Goal: Find specific page/section: Find specific page/section

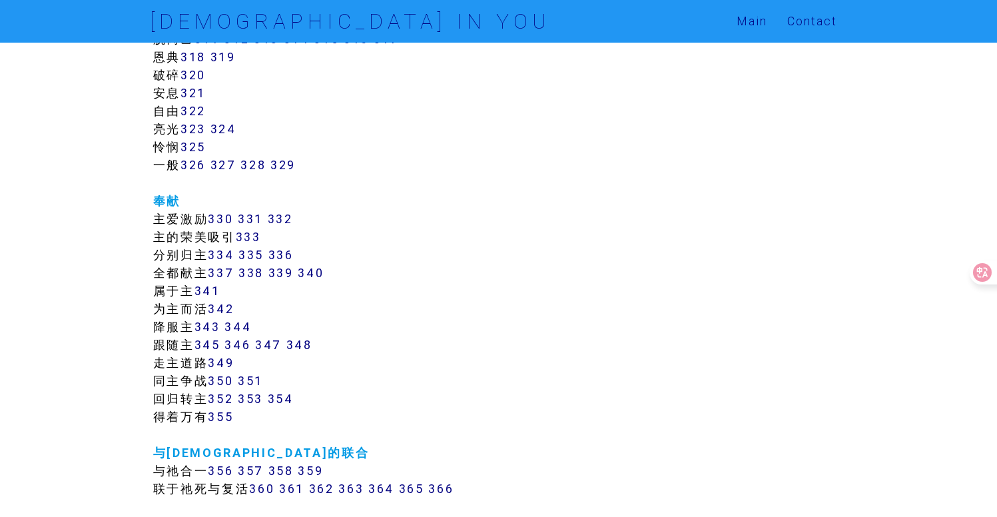
scroll to position [2213, 0]
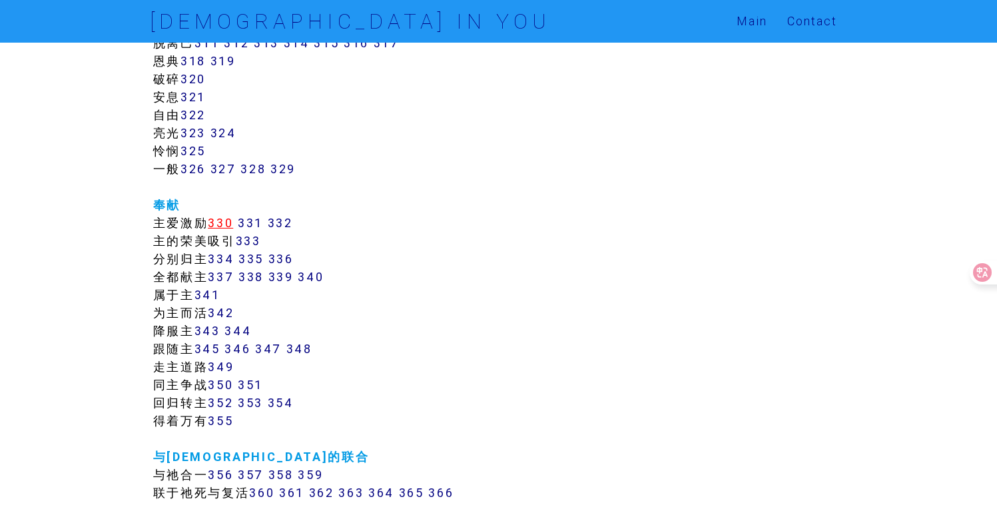
click at [226, 219] on link "330" at bounding box center [220, 222] width 25 height 15
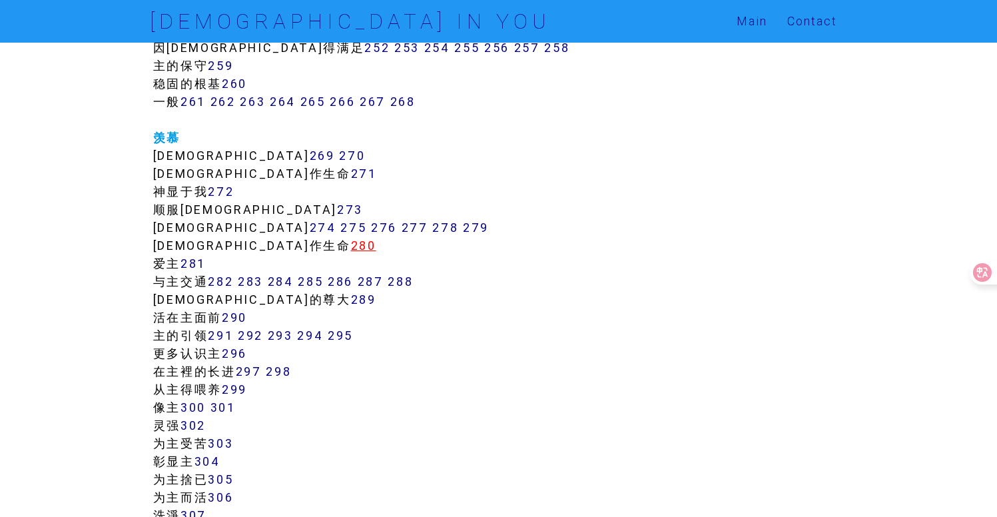
scroll to position [1691, 0]
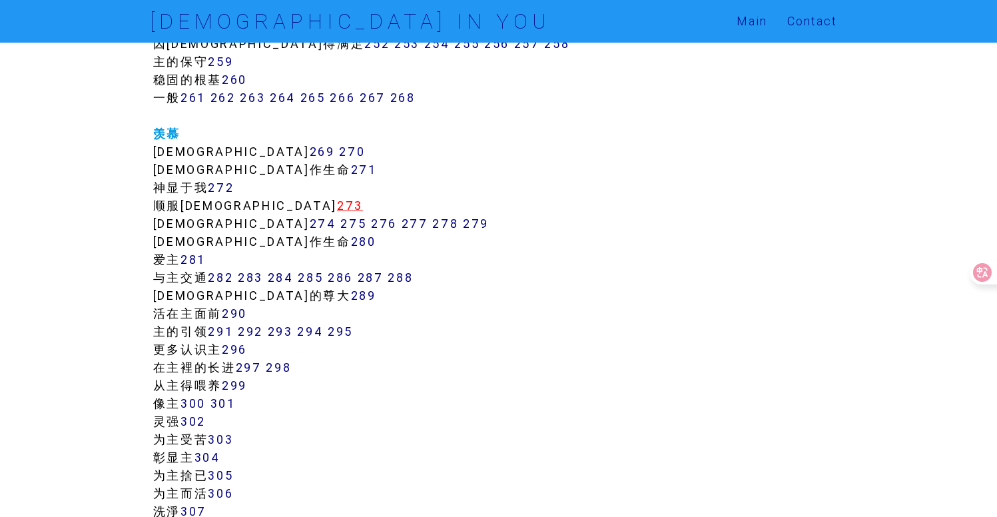
click at [337, 208] on link "273" at bounding box center [350, 205] width 26 height 15
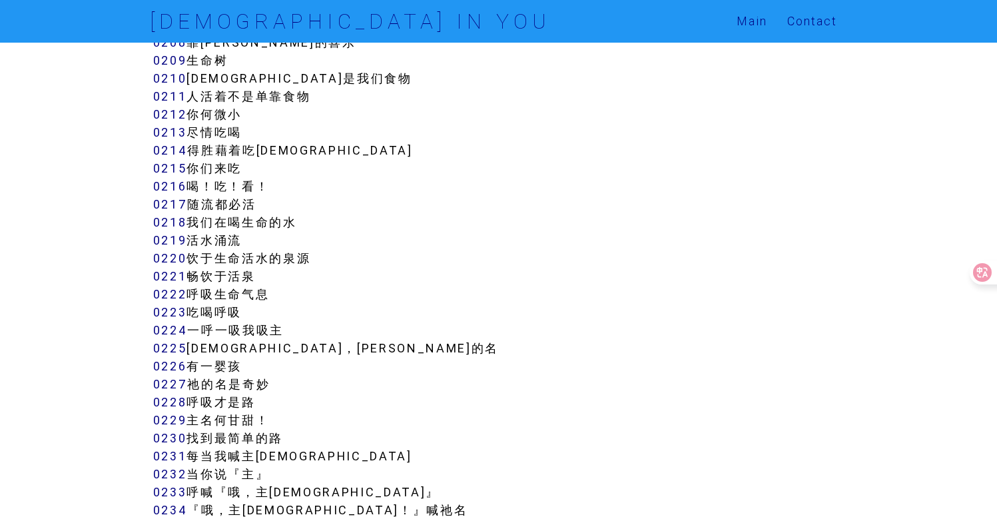
scroll to position [1615, 0]
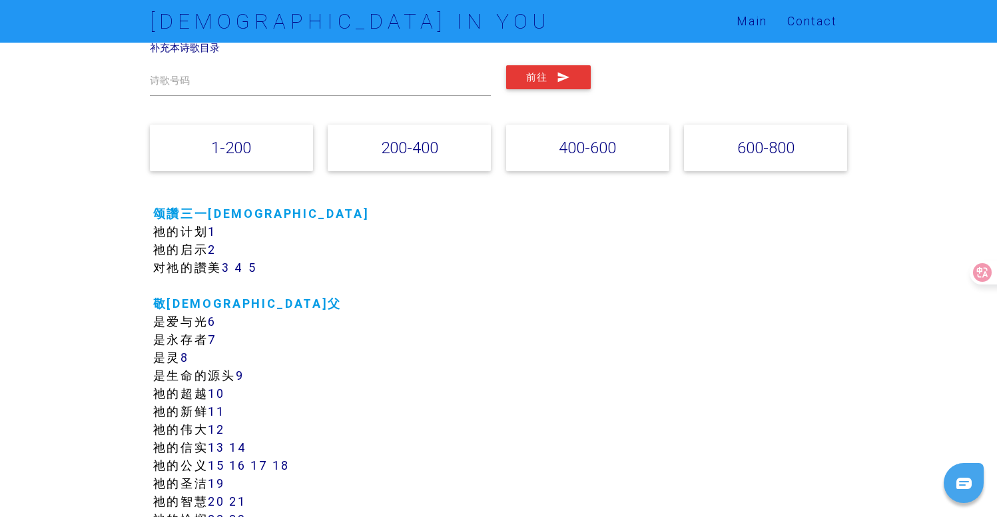
scroll to position [81, 0]
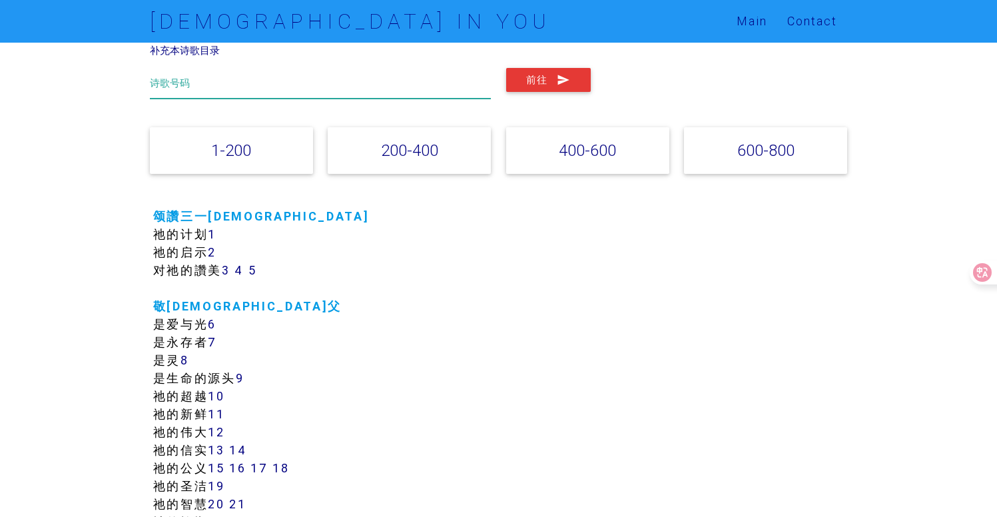
click at [322, 91] on input "text" at bounding box center [321, 83] width 342 height 31
type input "305"
click at [506, 68] on button "前往" at bounding box center [548, 80] width 85 height 24
